Goal: Find specific page/section: Find specific page/section

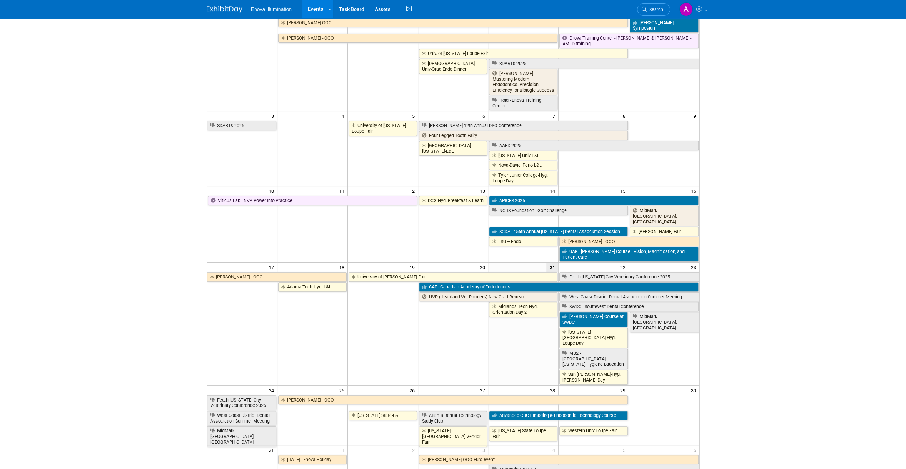
scroll to position [71, 0]
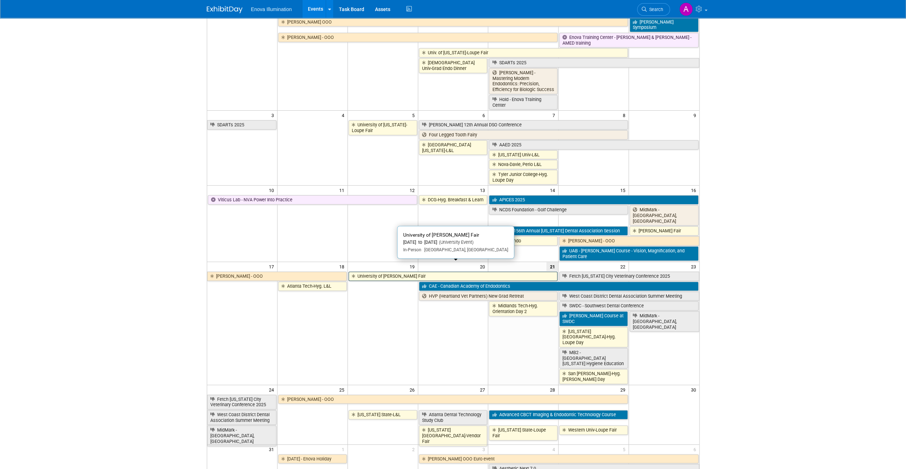
click at [373, 272] on link "University of [PERSON_NAME] Fair" at bounding box center [452, 276] width 209 height 9
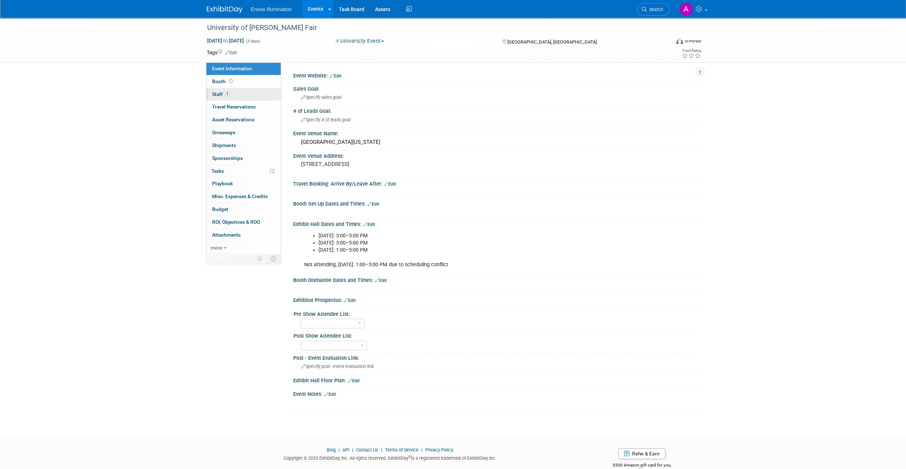
click at [260, 94] on link "1 Staff 1" at bounding box center [243, 94] width 74 height 12
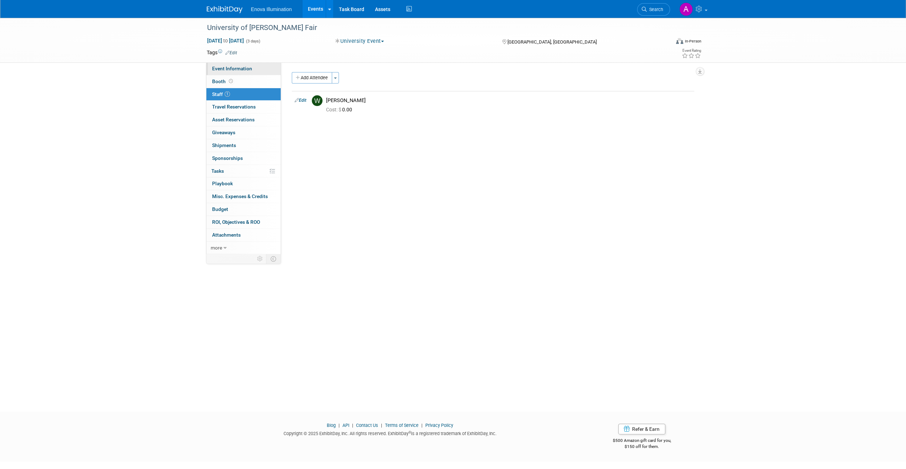
click at [257, 72] on link "Event Information" at bounding box center [243, 68] width 74 height 12
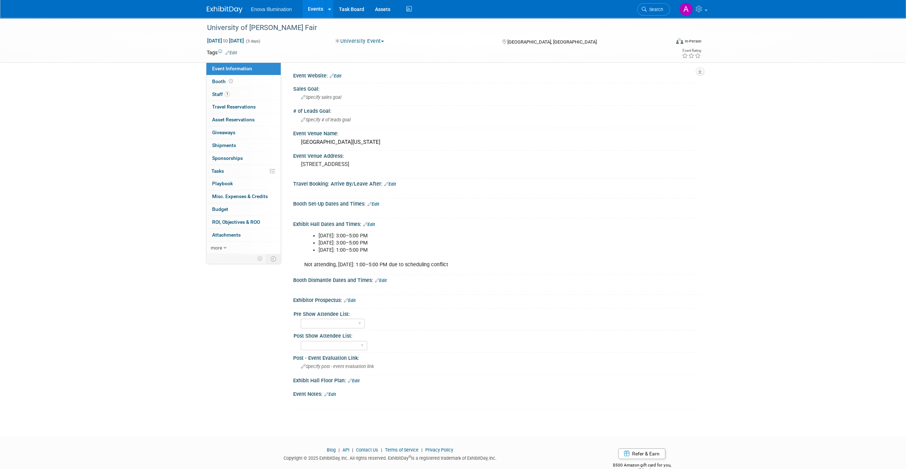
click at [221, 4] on link at bounding box center [229, 6] width 44 height 6
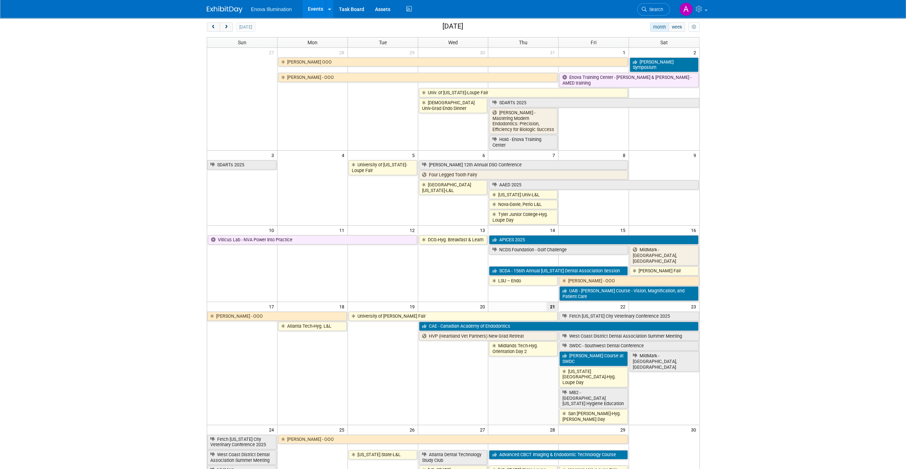
scroll to position [71, 0]
